Goal: Find specific page/section: Find specific page/section

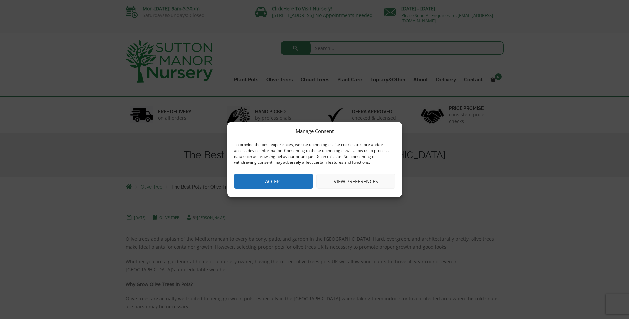
click at [269, 179] on button "Accept" at bounding box center [273, 181] width 79 height 15
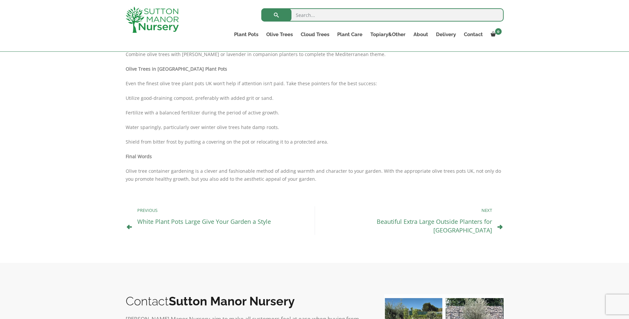
scroll to position [530, 0]
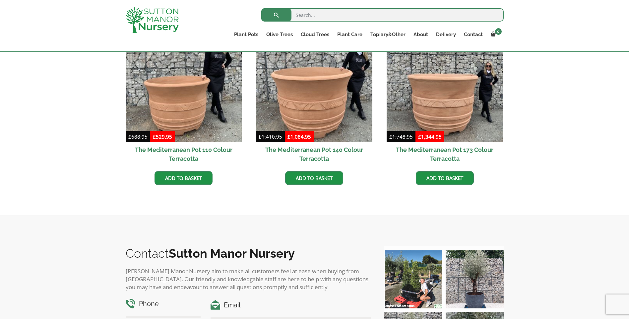
scroll to position [220, 0]
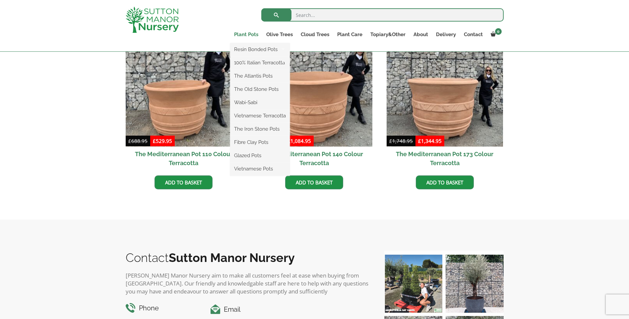
click at [254, 34] on link "Plant Pots" at bounding box center [246, 34] width 32 height 9
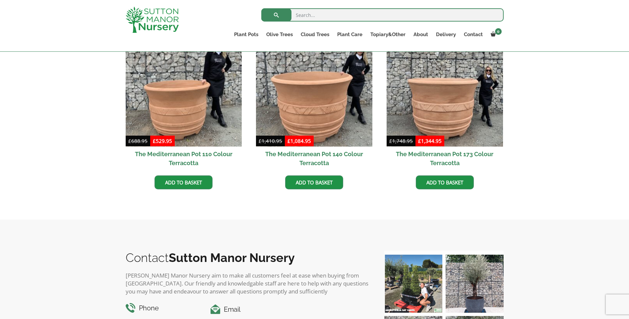
click at [302, 12] on input "search" at bounding box center [382, 14] width 242 height 13
type input "40cm pots"
click at [261, 8] on button "submit" at bounding box center [276, 14] width 30 height 13
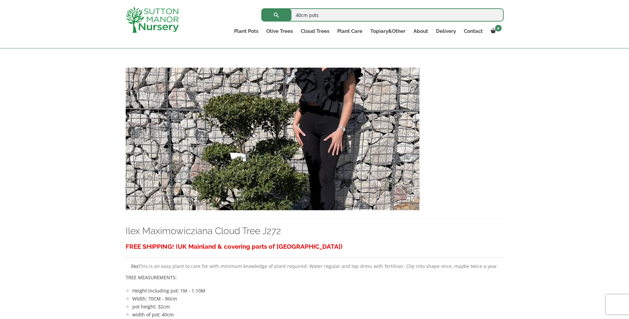
scroll to position [530, 0]
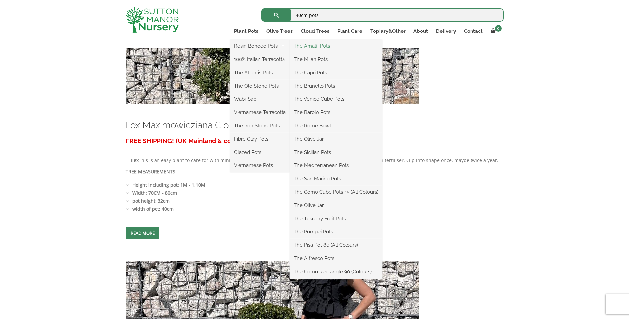
click at [321, 47] on link "The Amalfi Pots" at bounding box center [336, 46] width 92 height 10
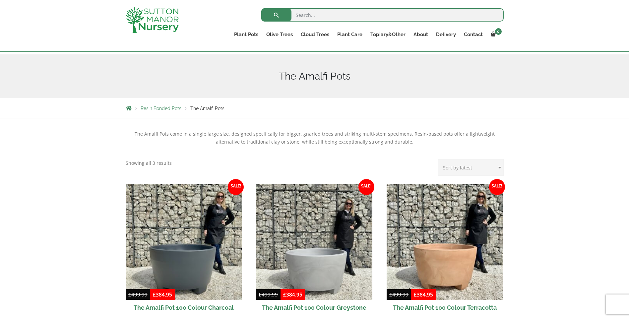
scroll to position [66, 0]
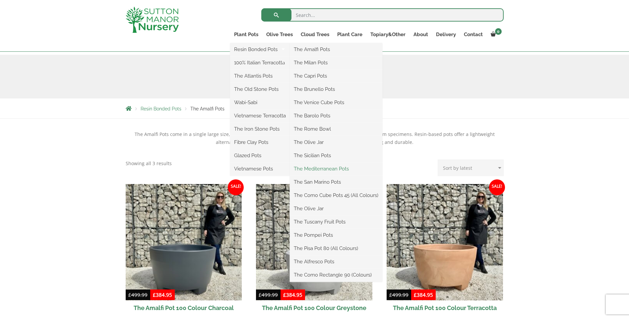
click at [332, 167] on link "The Mediterranean Pots" at bounding box center [336, 169] width 92 height 10
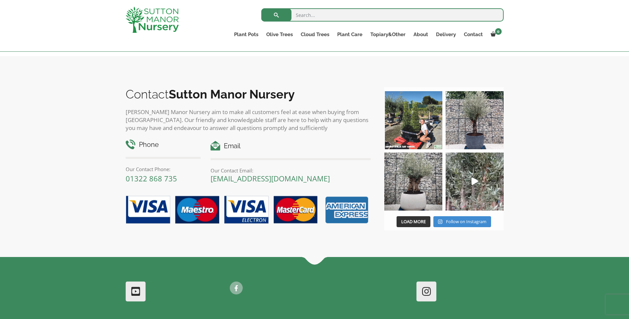
scroll to position [398, 0]
